Goal: Information Seeking & Learning: Understand process/instructions

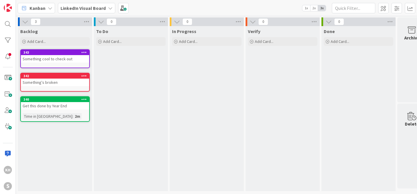
scroll to position [2, 0]
click at [108, 8] on icon at bounding box center [110, 8] width 5 height 5
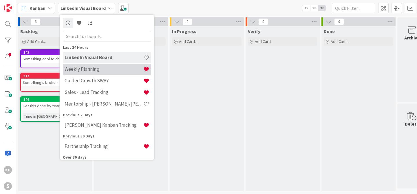
click at [105, 72] on div "Weekly Planning" at bounding box center [107, 69] width 88 height 11
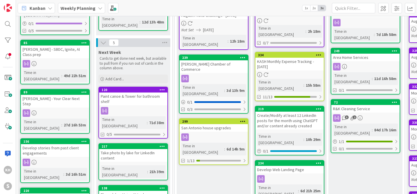
scroll to position [128, 0]
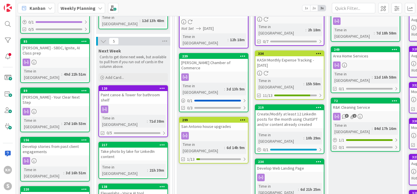
click at [300, 57] on link "334 KASH Monthly Expense Tracking - [DATE] Time in [GEOGRAPHIC_DATA] : 15h 58m …" at bounding box center [289, 74] width 69 height 49
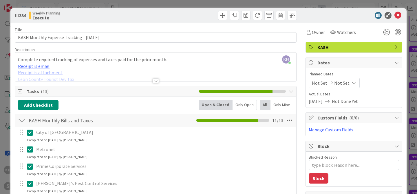
click at [155, 80] on div at bounding box center [155, 80] width 6 height 5
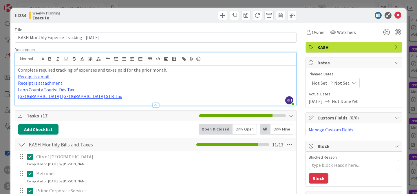
click at [45, 89] on link "Leon County Tourist Dev Tax" at bounding box center [46, 90] width 56 height 6
click at [50, 100] on link "[URL][DOMAIN_NAME]" at bounding box center [43, 101] width 40 height 8
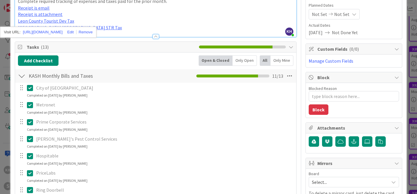
scroll to position [238, 0]
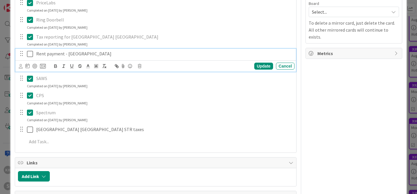
click at [30, 55] on icon at bounding box center [31, 53] width 9 height 7
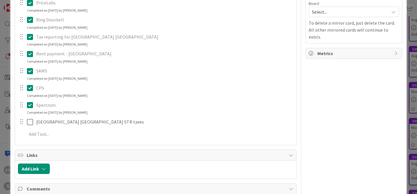
type textarea "x"
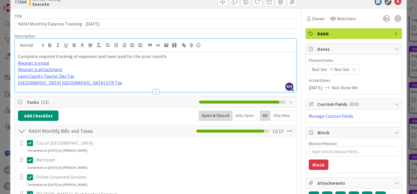
scroll to position [0, 0]
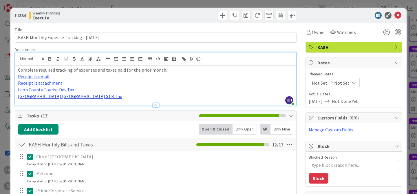
click at [46, 97] on link "[GEOGRAPHIC_DATA] [GEOGRAPHIC_DATA] STR Tax" at bounding box center [70, 96] width 104 height 6
click at [49, 107] on link "[URL][DOMAIN_NAME]" at bounding box center [43, 108] width 40 height 8
